Goal: Task Accomplishment & Management: Manage account settings

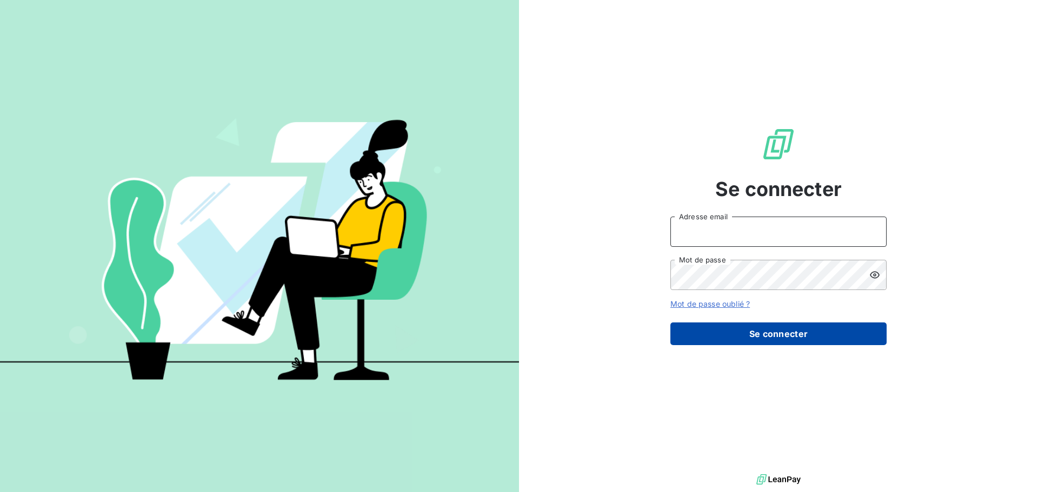
type input "christine.menard@lorca.fr"
click at [771, 335] on button "Se connecter" at bounding box center [778, 334] width 216 height 23
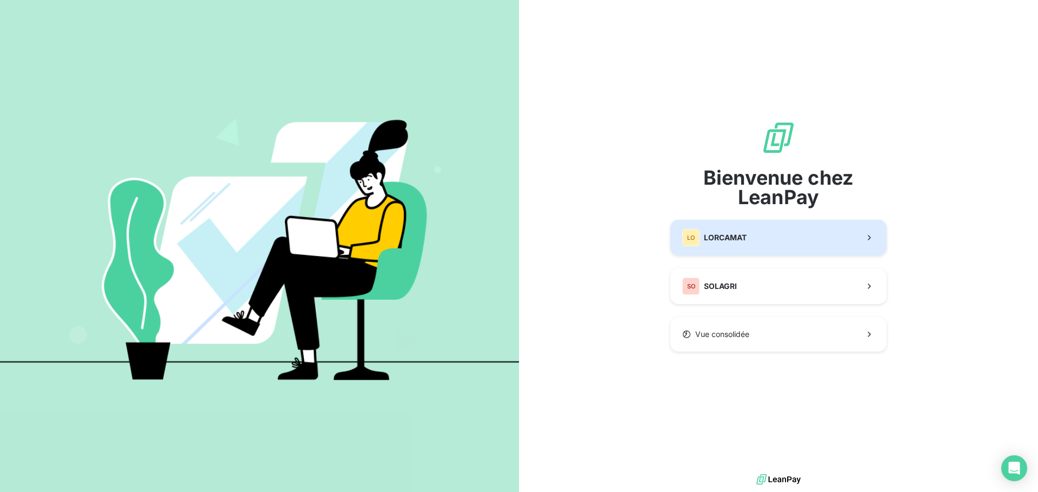
click at [763, 249] on button "LO LORCAMAT" at bounding box center [778, 238] width 216 height 36
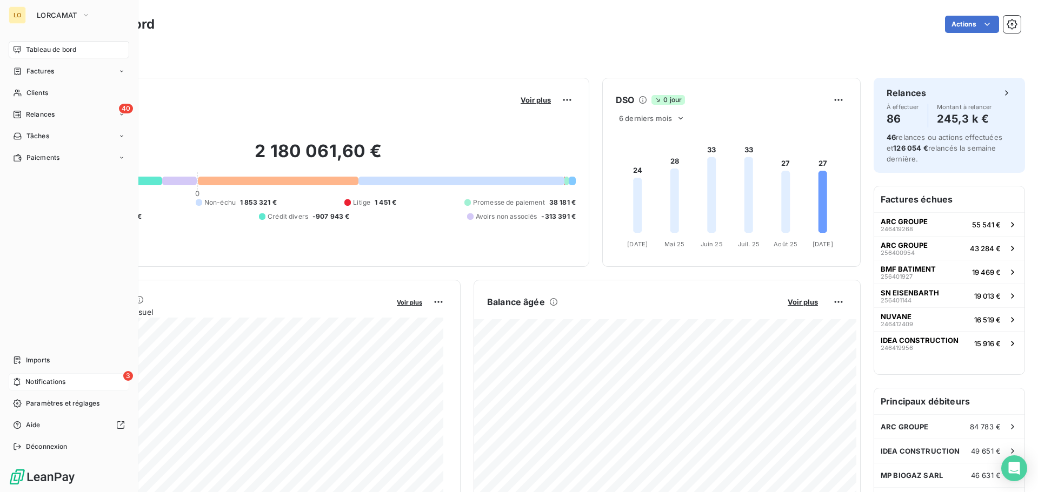
click at [23, 379] on div "3 Notifications" at bounding box center [69, 382] width 121 height 17
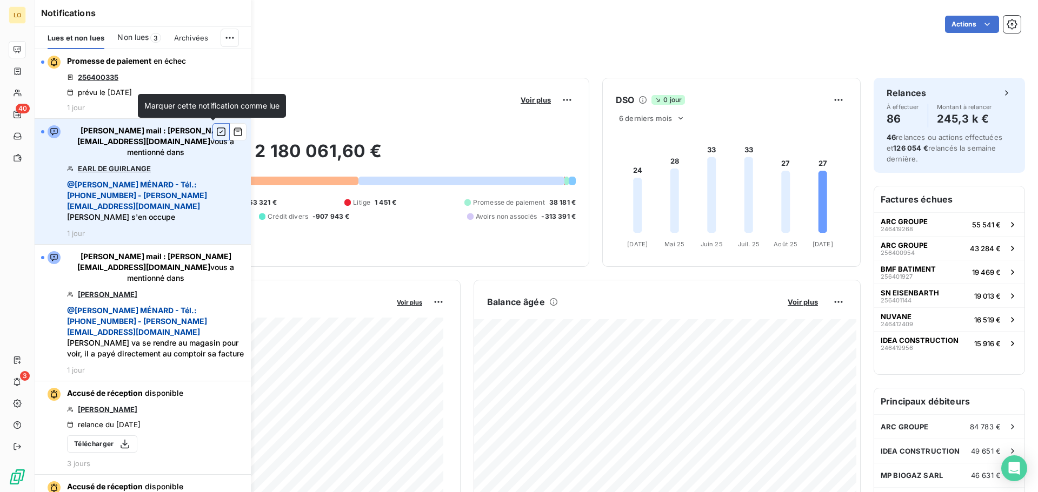
click at [216, 131] on icon "button" at bounding box center [221, 131] width 10 height 11
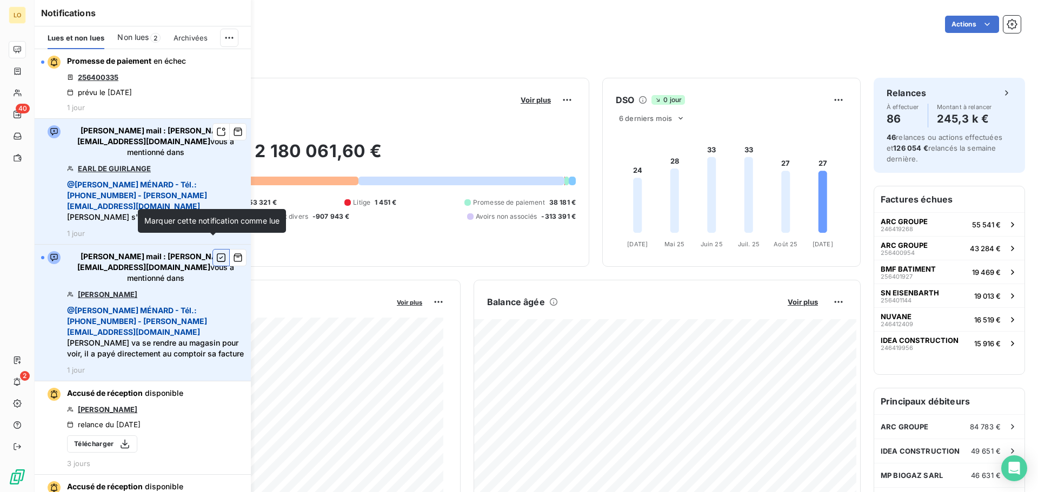
click at [216, 252] on icon "button" at bounding box center [221, 257] width 10 height 11
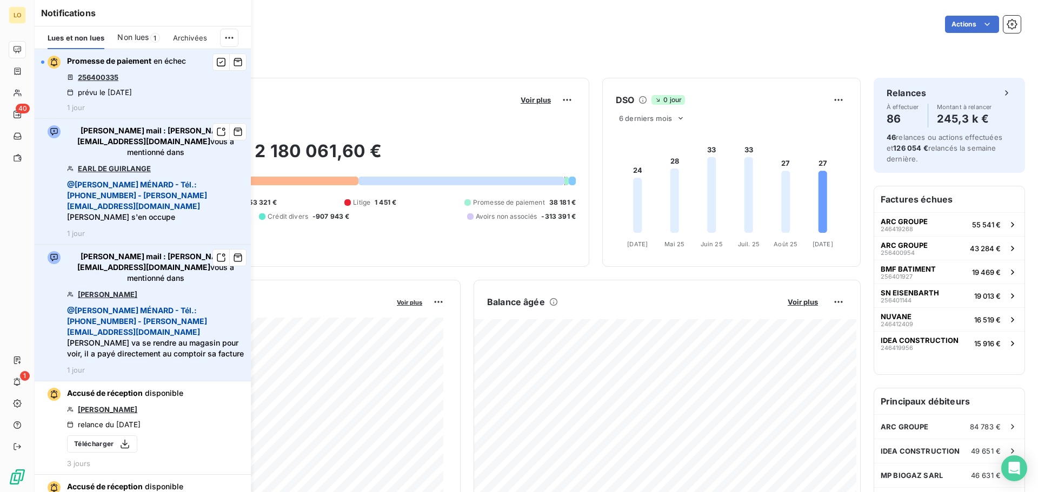
click at [104, 74] on link "256400335" at bounding box center [98, 77] width 41 height 9
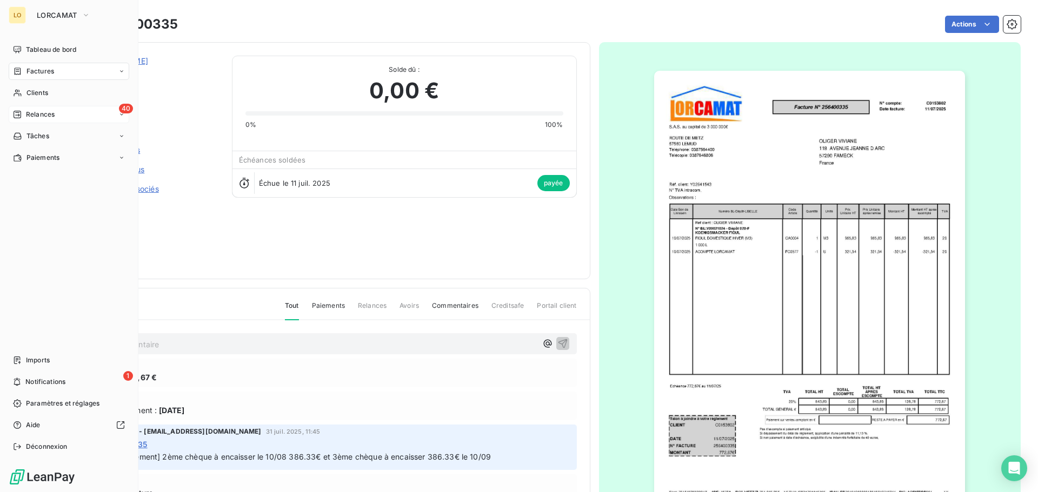
click at [28, 115] on span "Relances" at bounding box center [40, 115] width 29 height 10
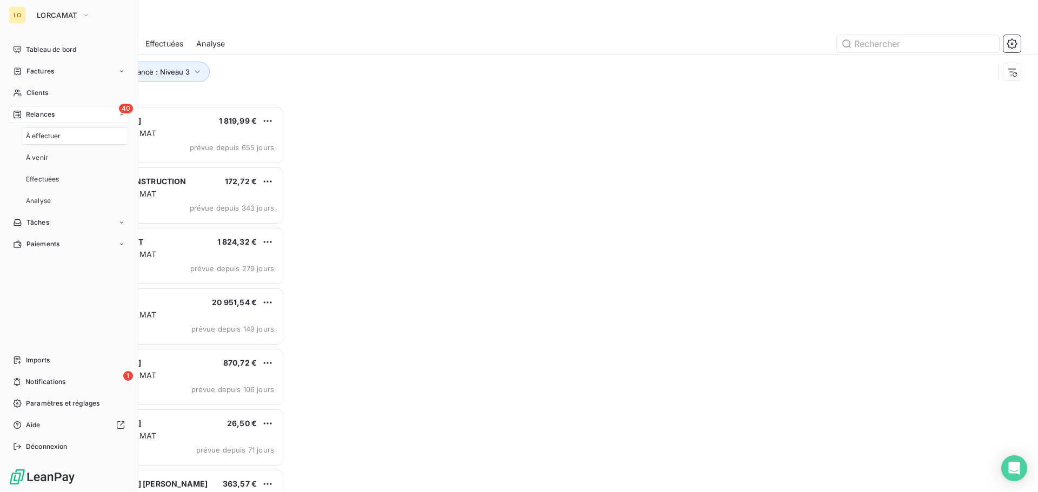
scroll to position [378, 224]
click at [54, 113] on span "Relances" at bounding box center [40, 115] width 29 height 10
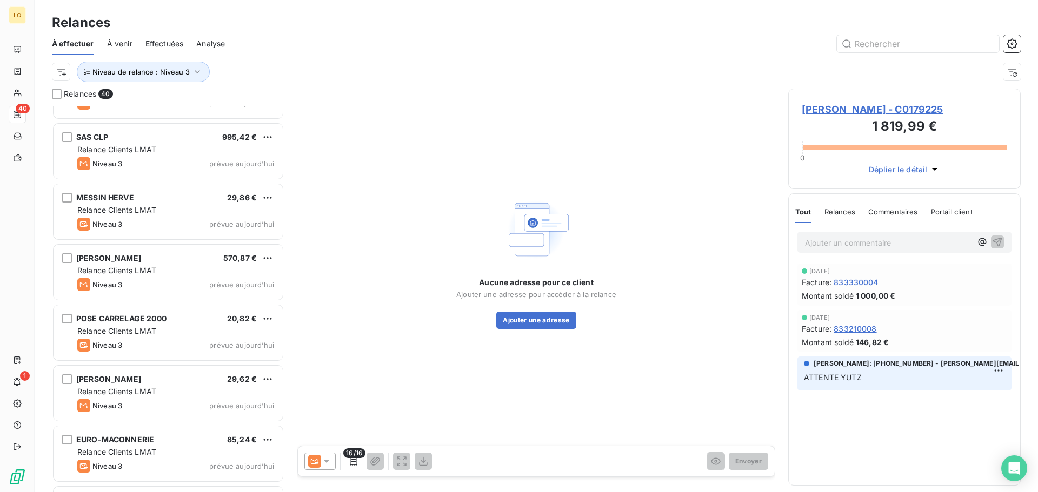
scroll to position [2036, 0]
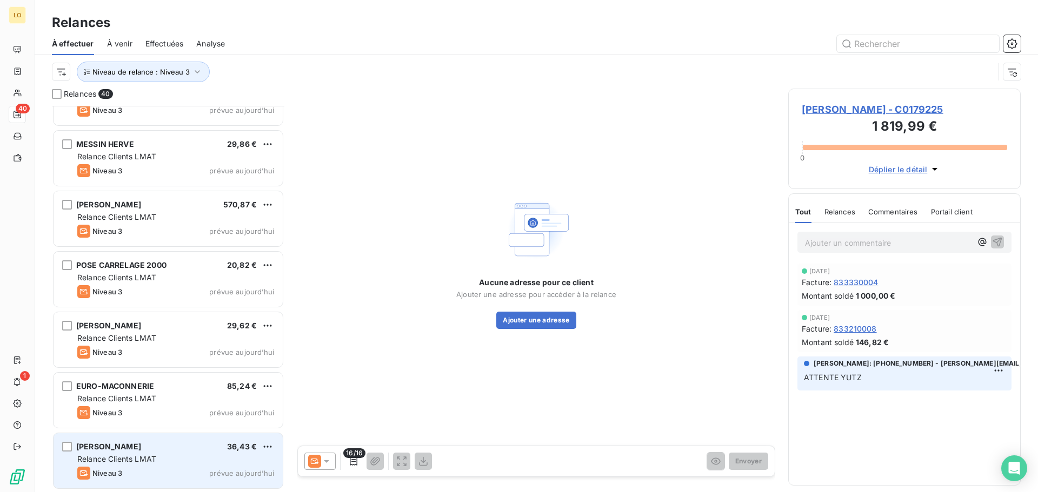
click at [189, 457] on div "Relance Clients LMAT" at bounding box center [175, 459] width 197 height 11
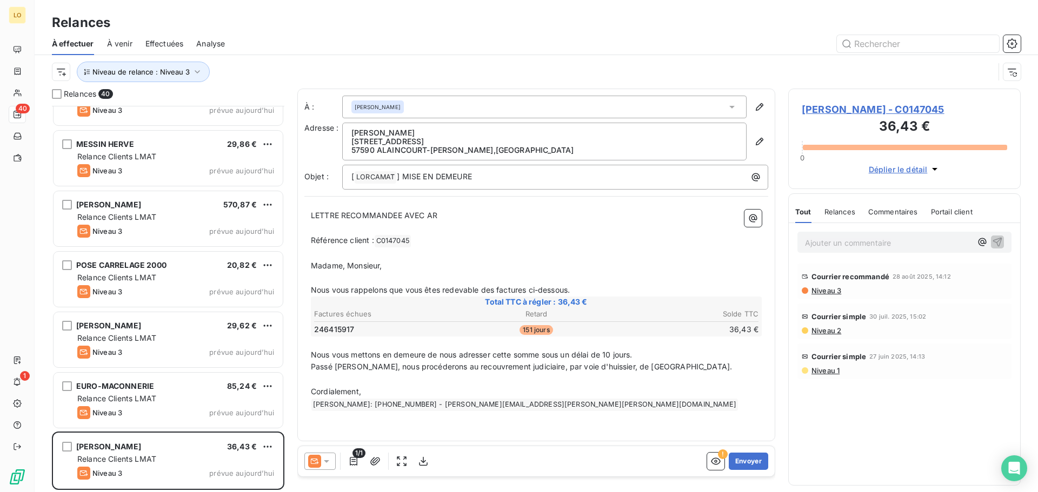
click at [829, 332] on span "Niveau 2" at bounding box center [825, 330] width 31 height 9
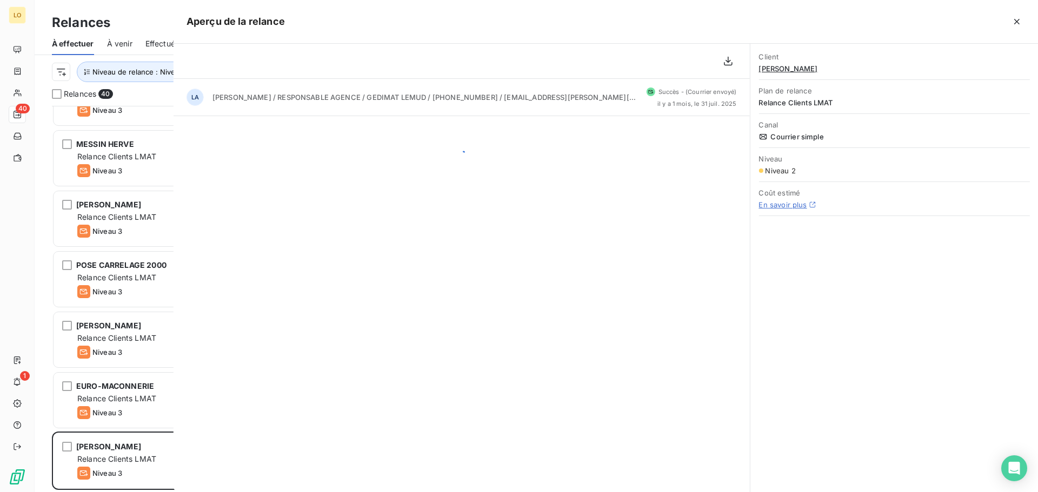
scroll to position [378, 224]
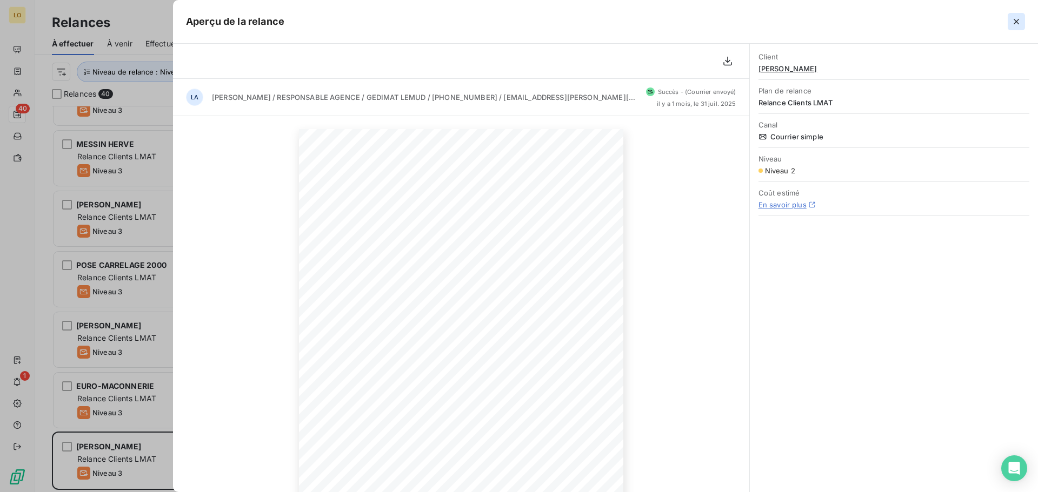
click at [1019, 17] on icon "button" at bounding box center [1016, 21] width 11 height 11
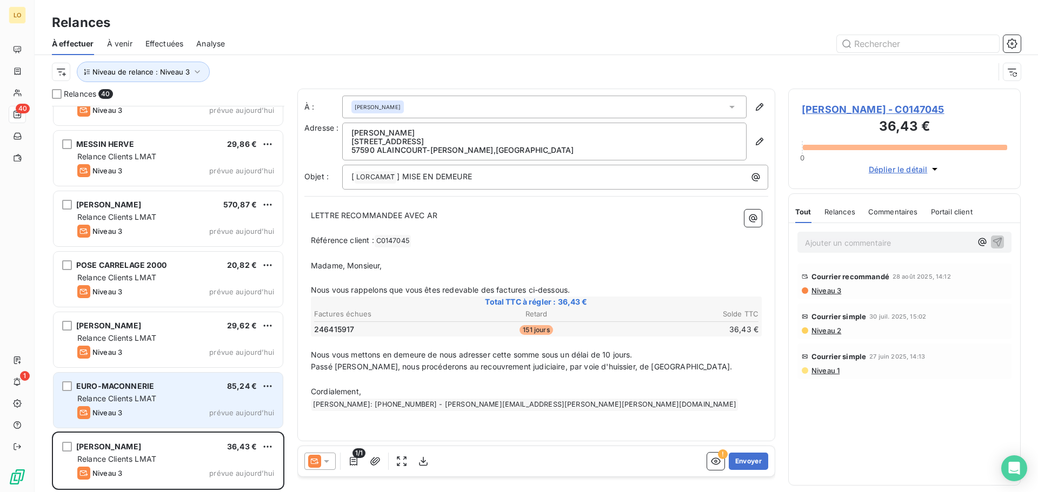
click at [179, 403] on div "Relance Clients LMAT" at bounding box center [175, 399] width 197 height 11
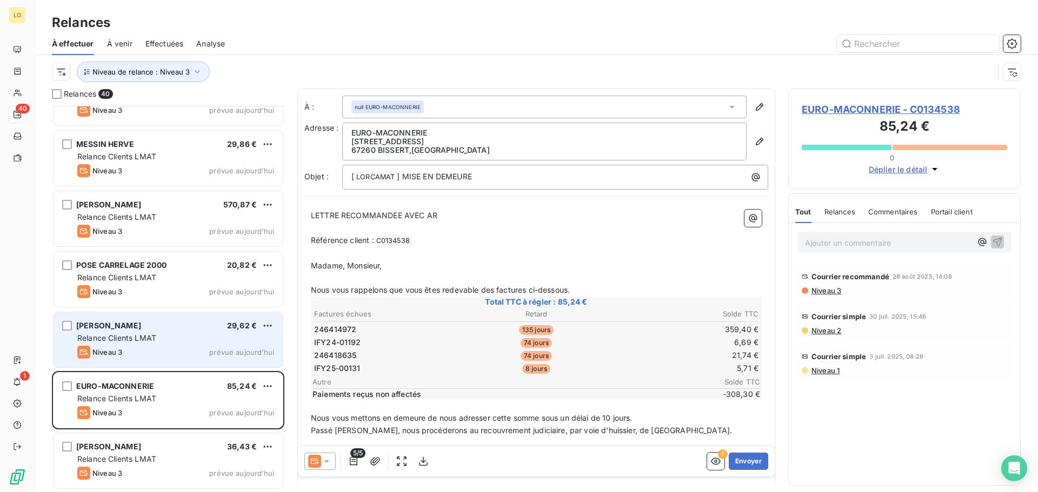
click at [199, 349] on div "Niveau 3 prévue aujourd’hui" at bounding box center [175, 352] width 197 height 13
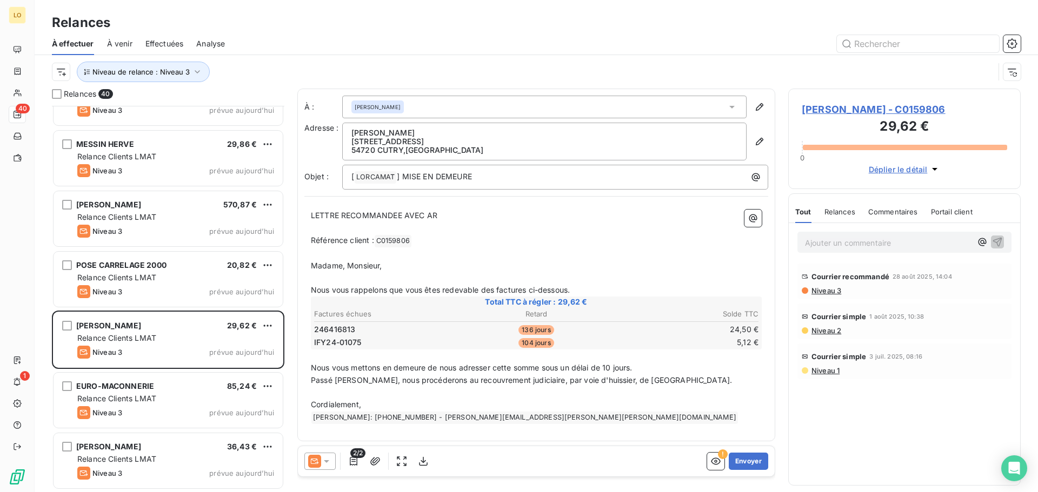
click at [831, 290] on span "Niveau 3" at bounding box center [825, 290] width 31 height 9
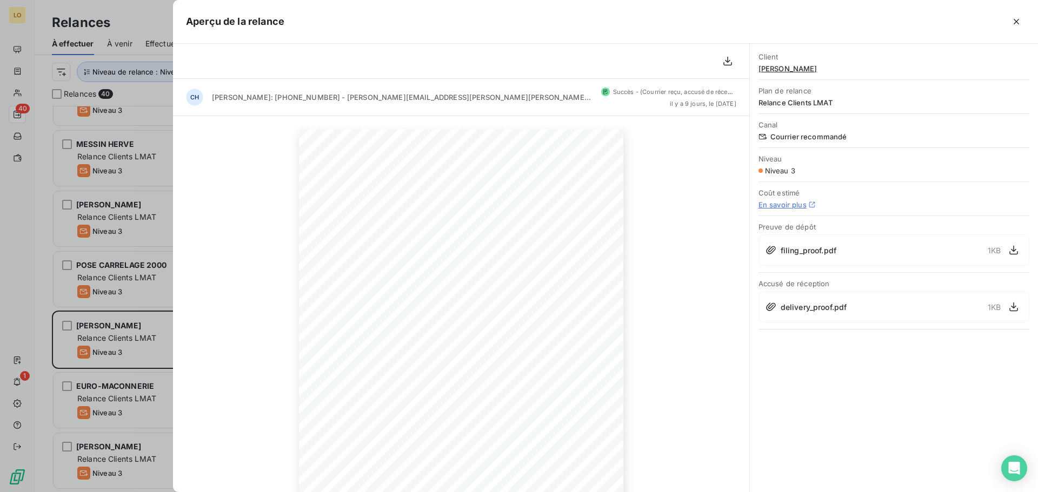
click at [139, 17] on div at bounding box center [519, 246] width 1038 height 492
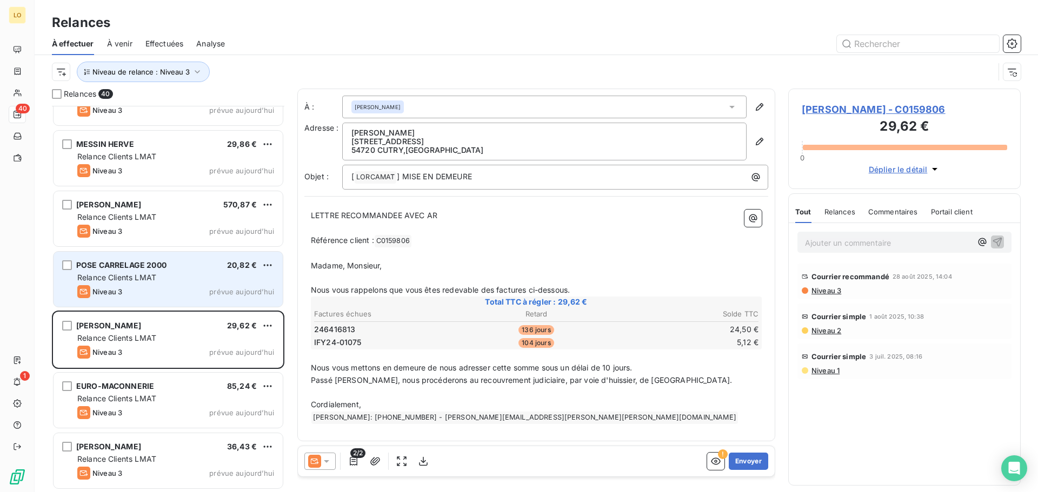
click at [192, 288] on div "Niveau 3 prévue aujourd’hui" at bounding box center [175, 291] width 197 height 13
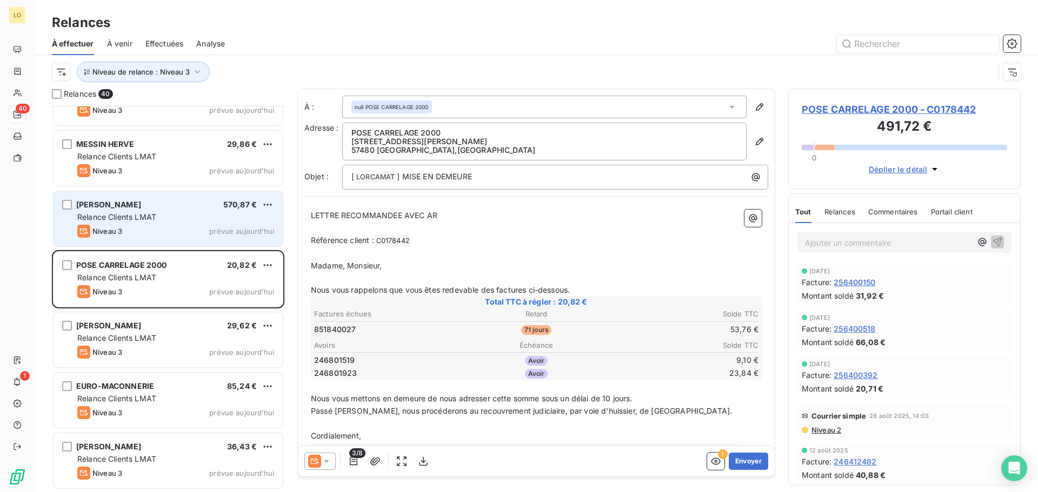
click at [142, 221] on span "Relance Clients LMAT" at bounding box center [116, 216] width 79 height 9
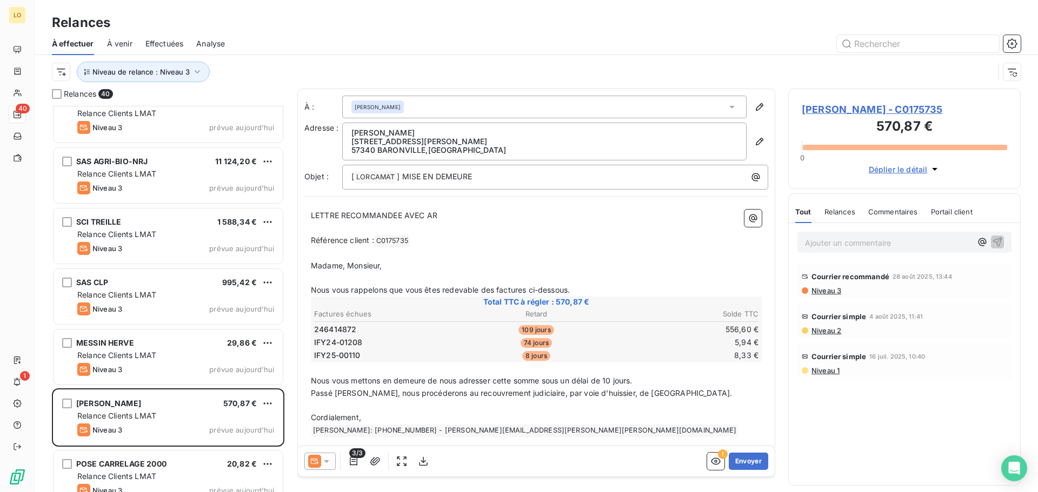
scroll to position [1819, 0]
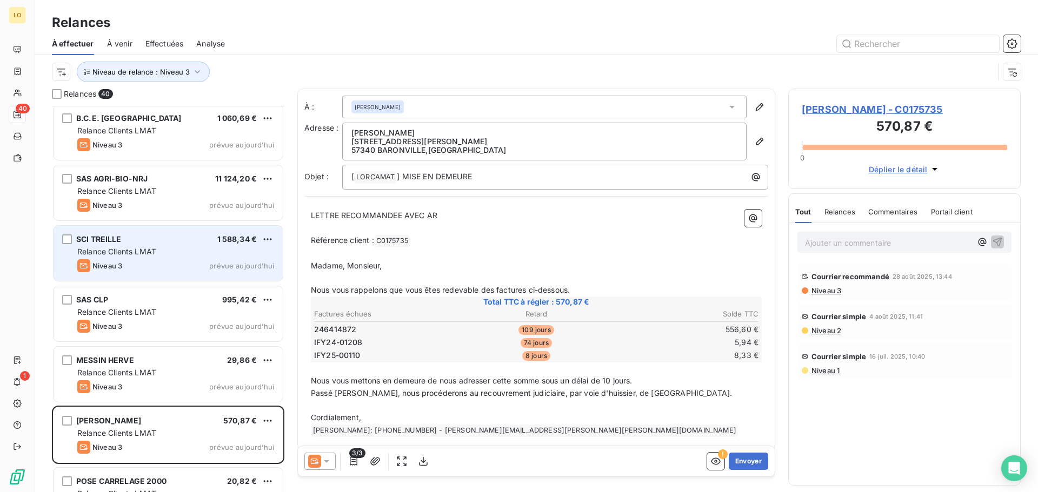
click at [148, 258] on div "SCI TREILLE 1 588,34 € Relance Clients LMAT Niveau 3 prévue aujourd’hui" at bounding box center [168, 253] width 229 height 55
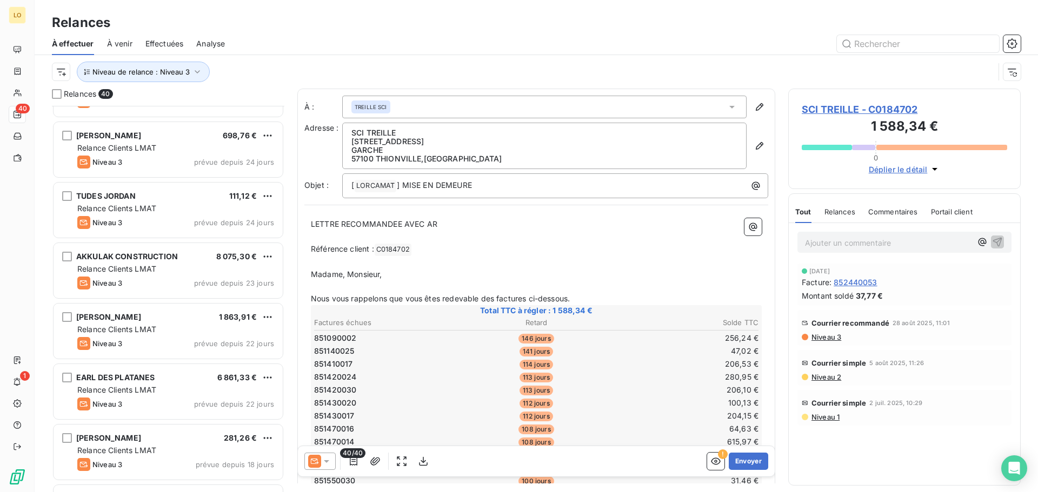
scroll to position [792, 0]
